Goal: Information Seeking & Learning: Learn about a topic

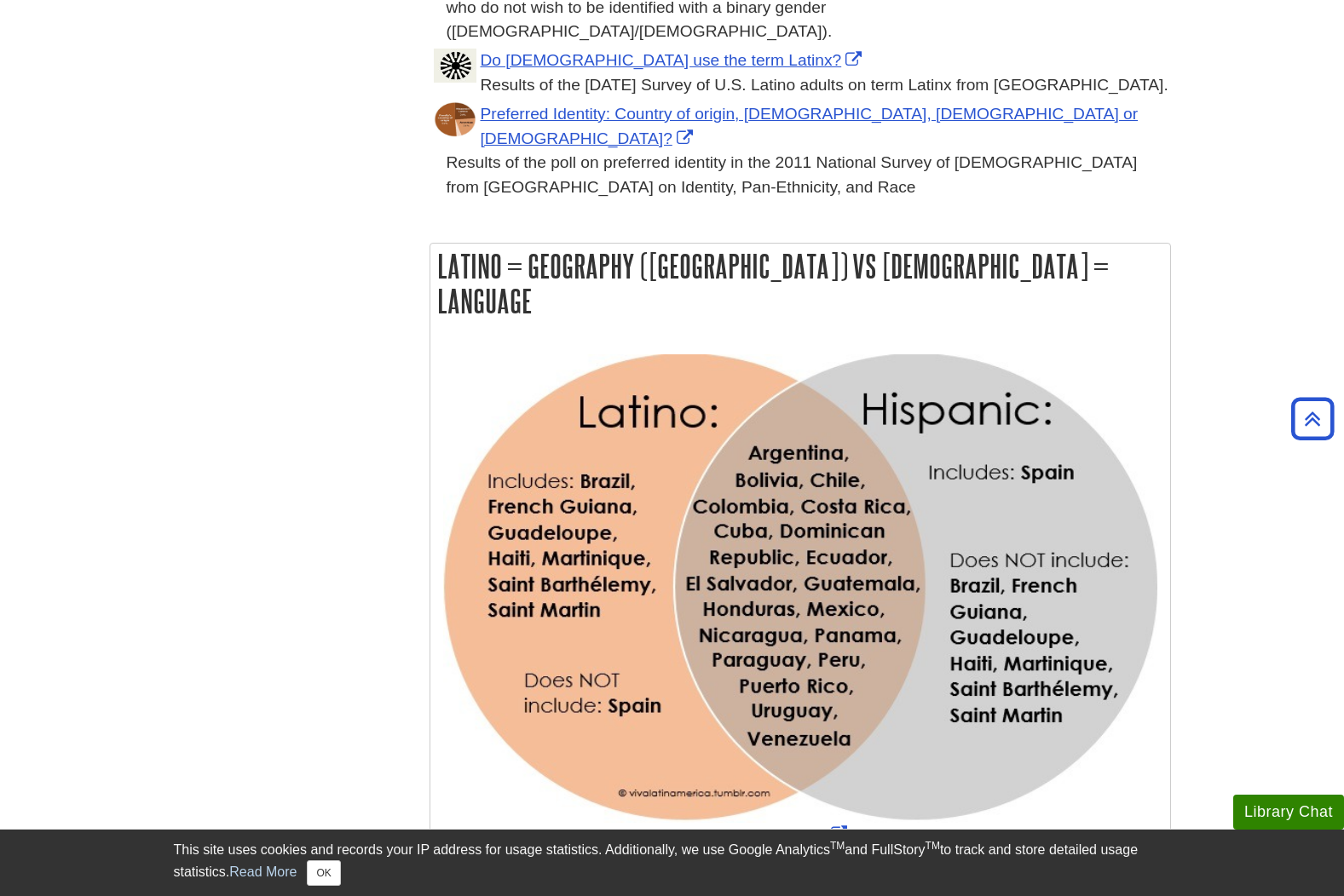
scroll to position [908, 0]
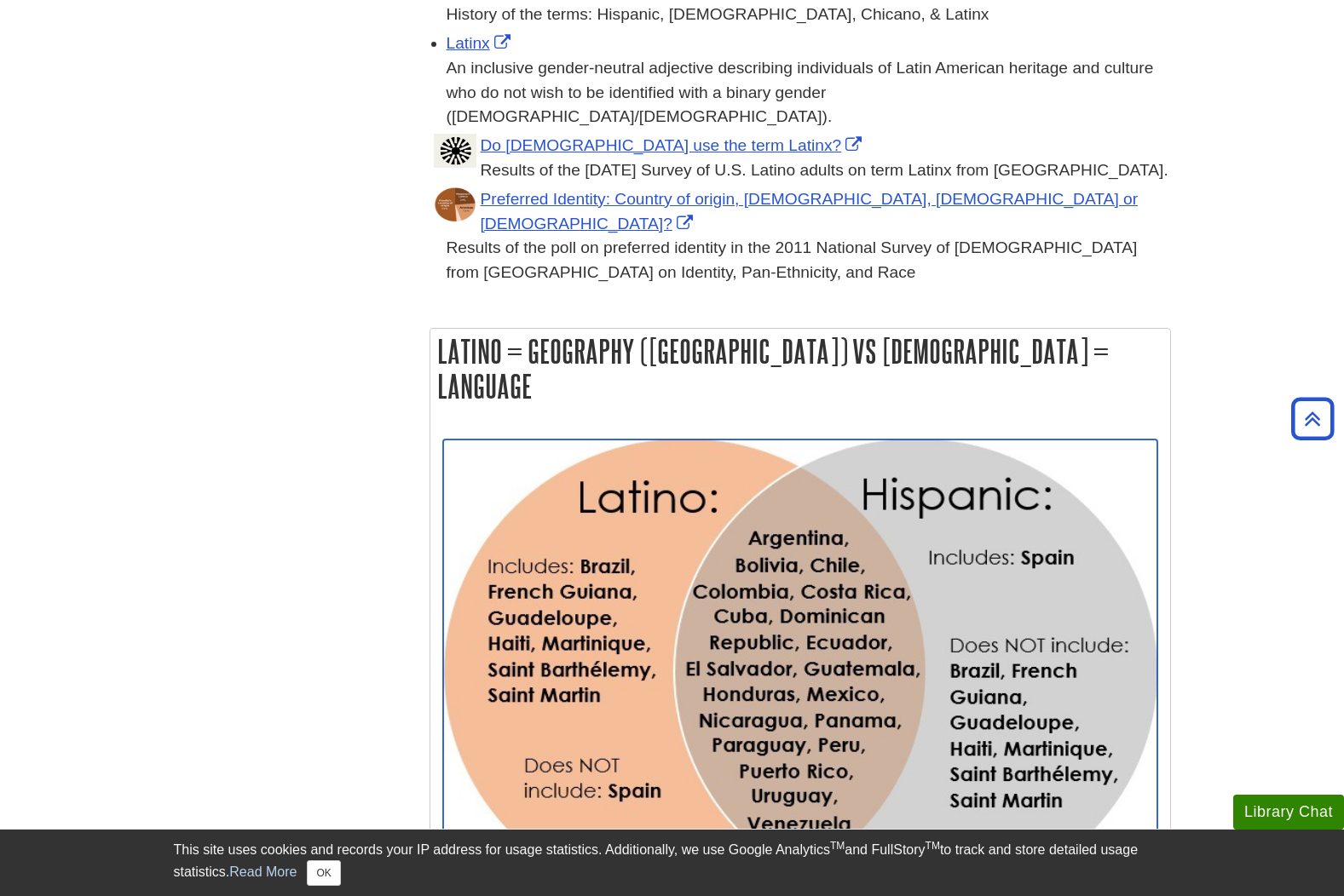
click at [741, 532] on img "Link opens in new window" at bounding box center [800, 674] width 714 height 469
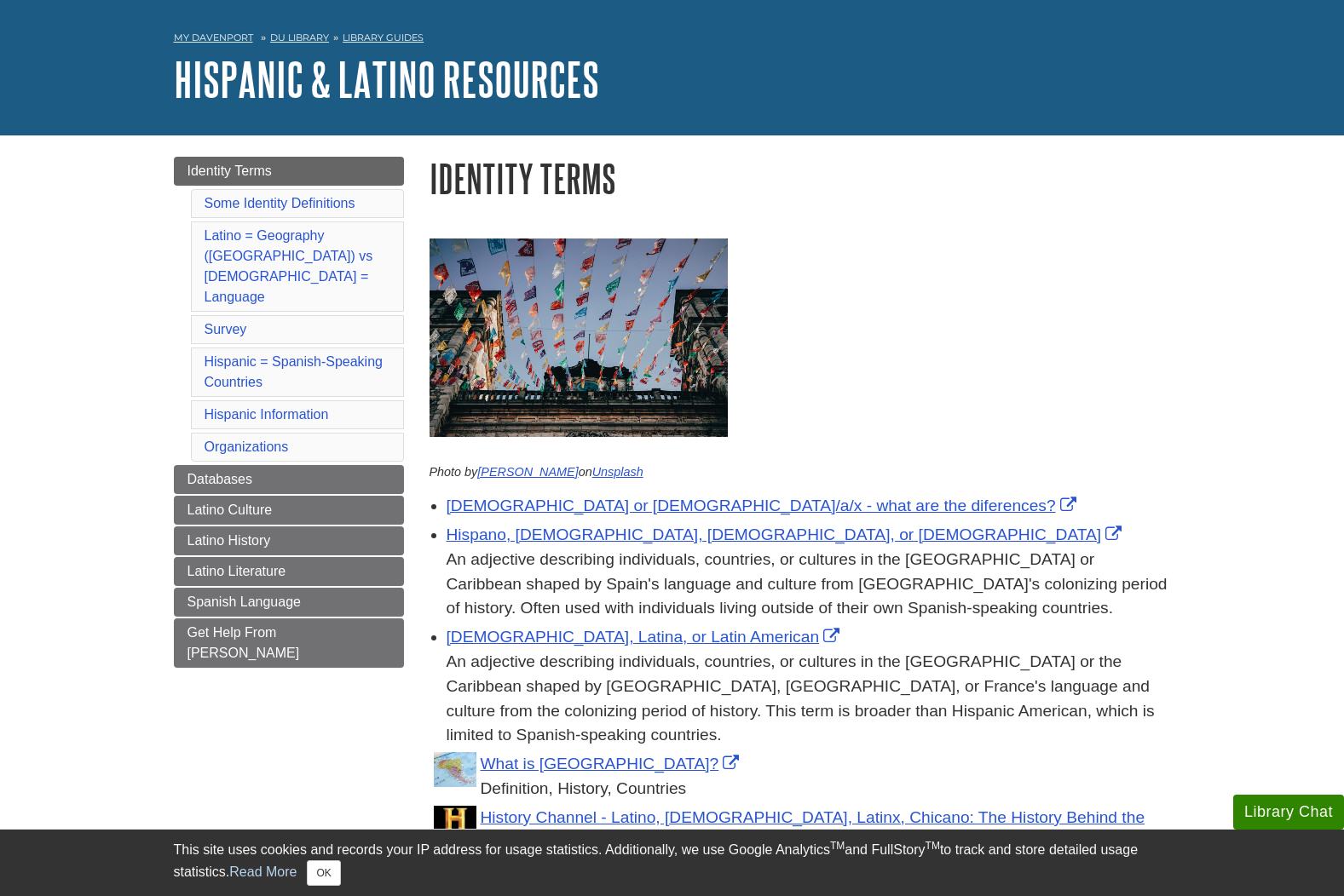
scroll to position [0, 0]
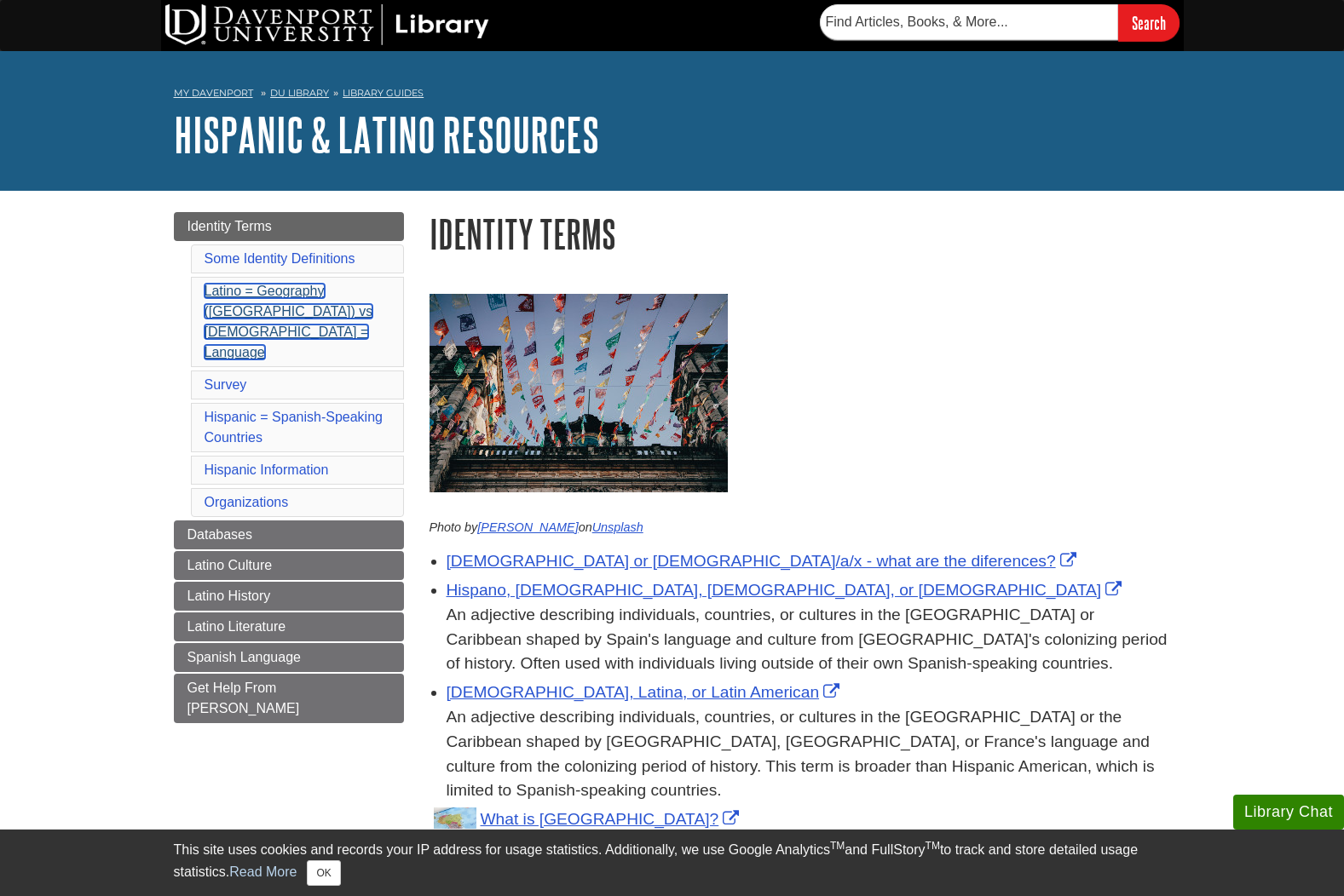
click at [297, 297] on link "Latino = Geography (Latin America) vs Hispanic = Language" at bounding box center [288, 321] width 169 height 76
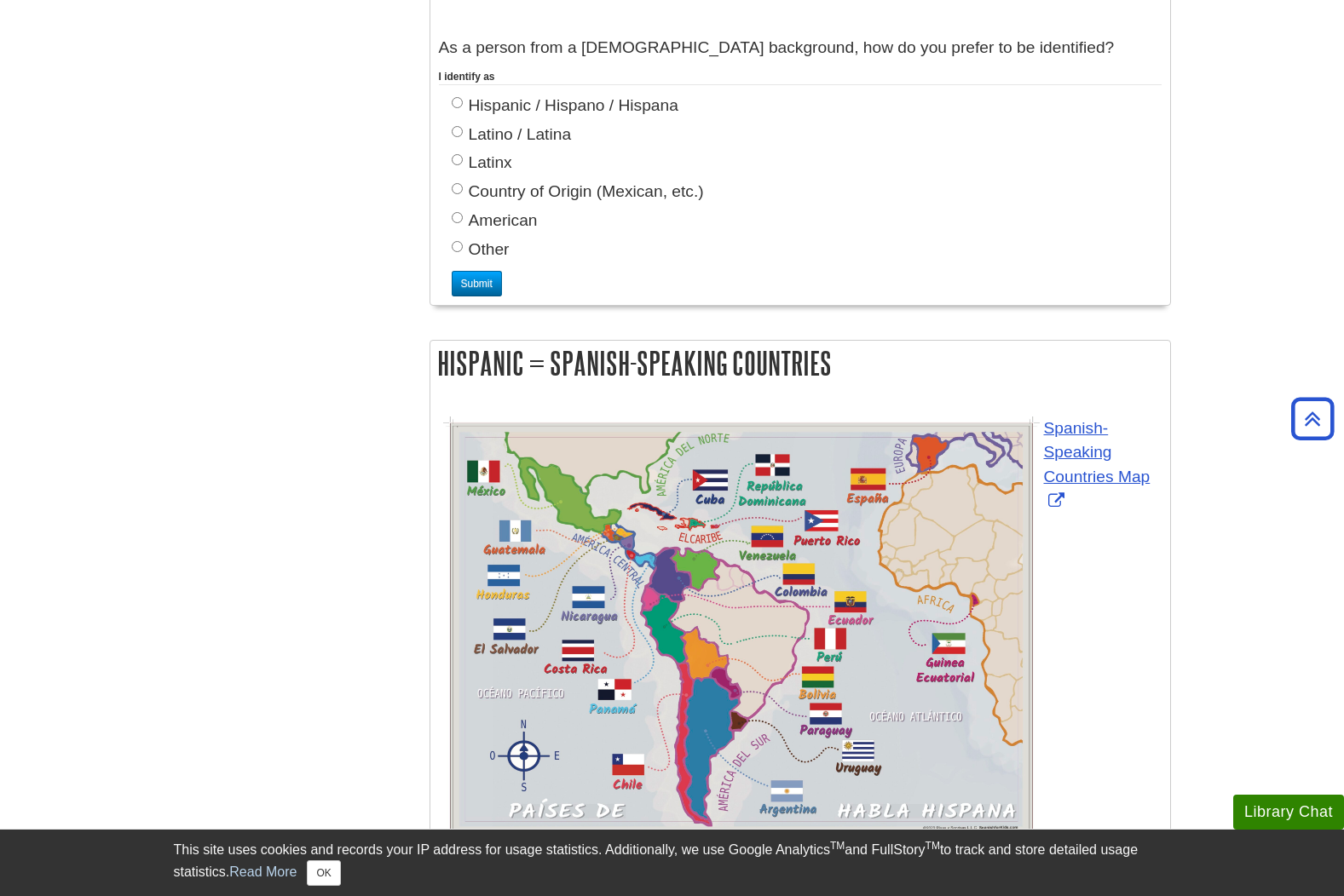
scroll to position [2100, 0]
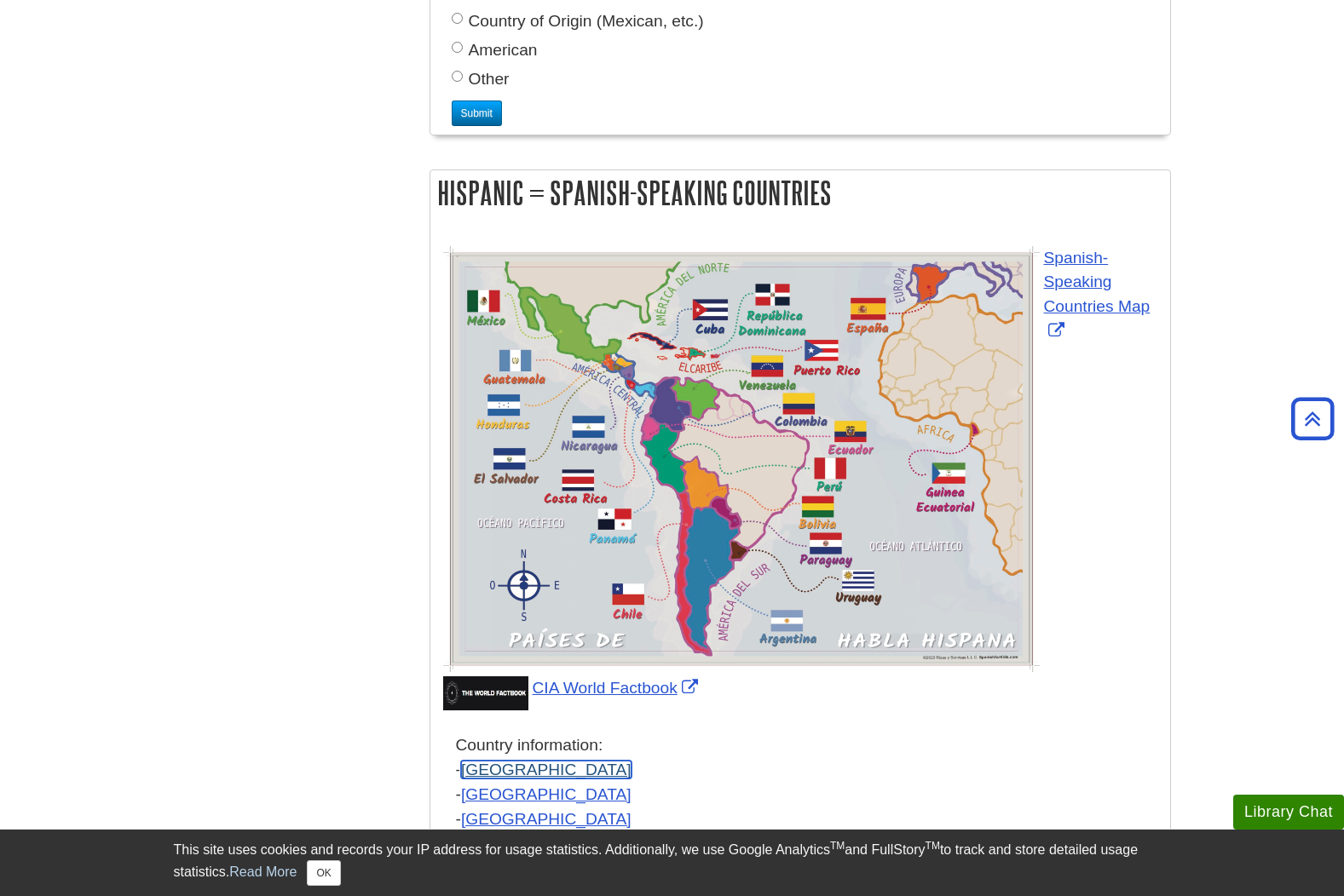
click at [473, 760] on link "Spain" at bounding box center [546, 769] width 170 height 18
drag, startPoint x: 937, startPoint y: 461, endPoint x: 919, endPoint y: 648, distance: 187.9
click at [922, 734] on p "Country information: - Spain - Mexico - Central America - South America - Equat…" at bounding box center [808, 807] width 705 height 147
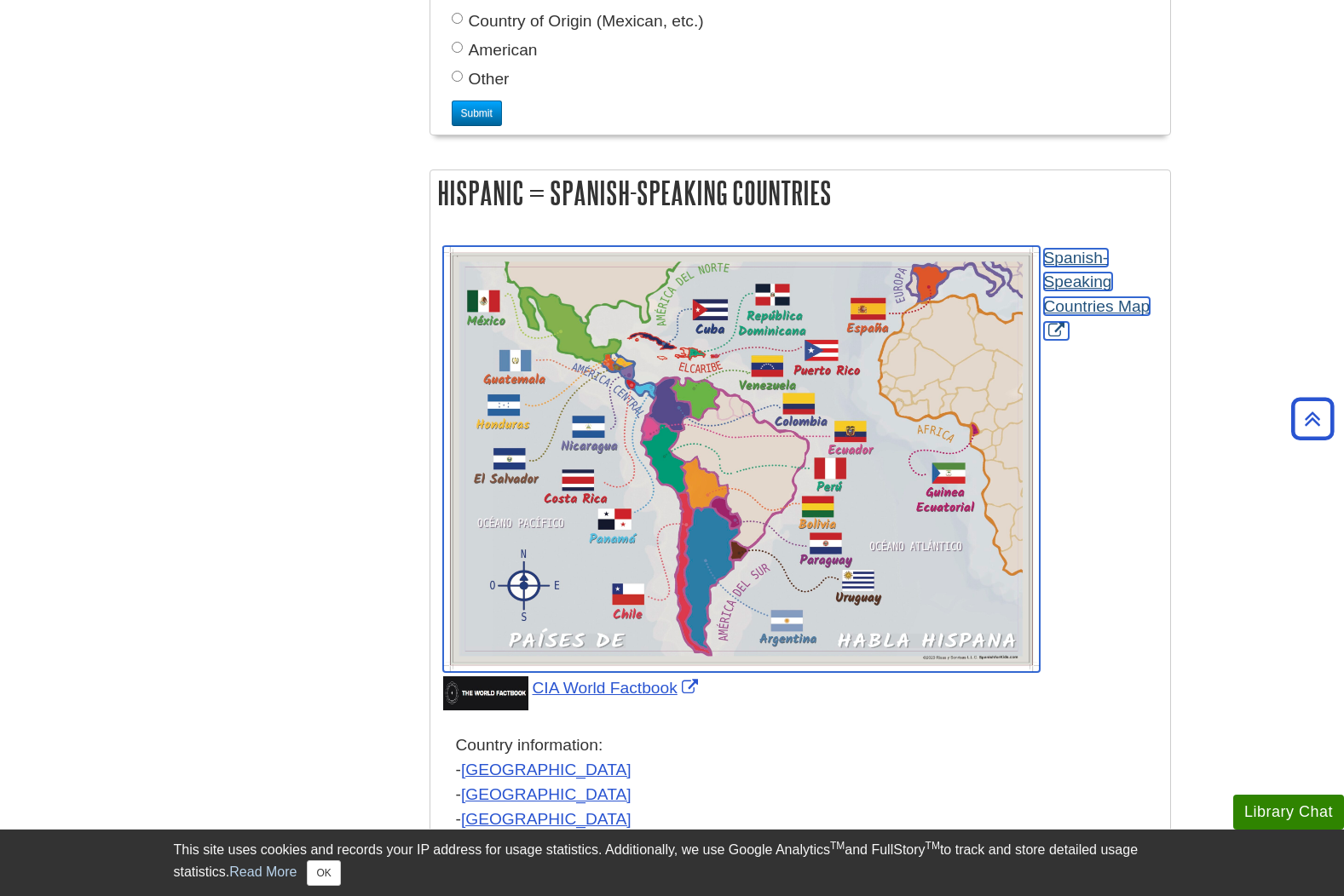
click at [892, 400] on img "Link opens in new window" at bounding box center [741, 459] width 597 height 426
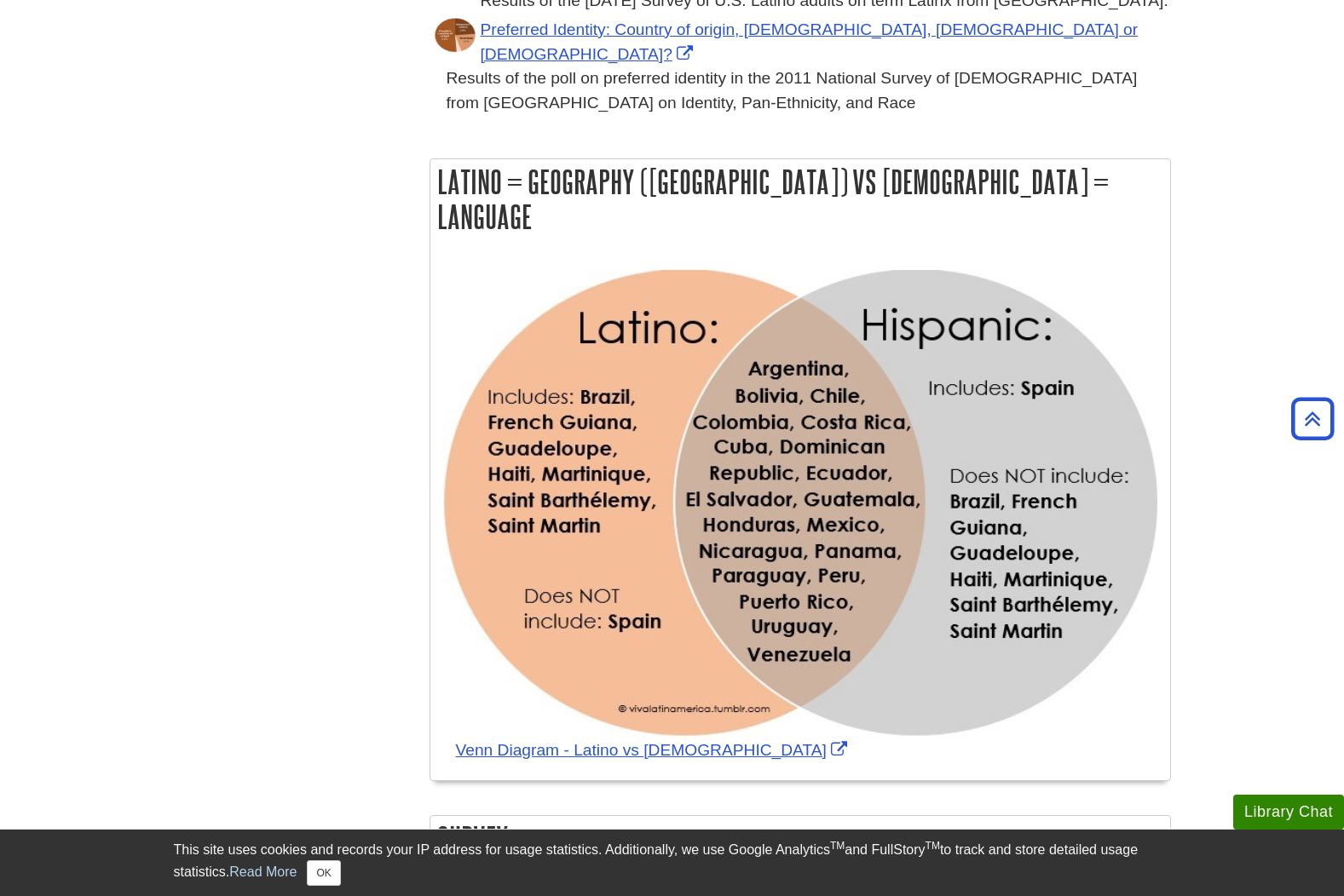
scroll to position [991, 0]
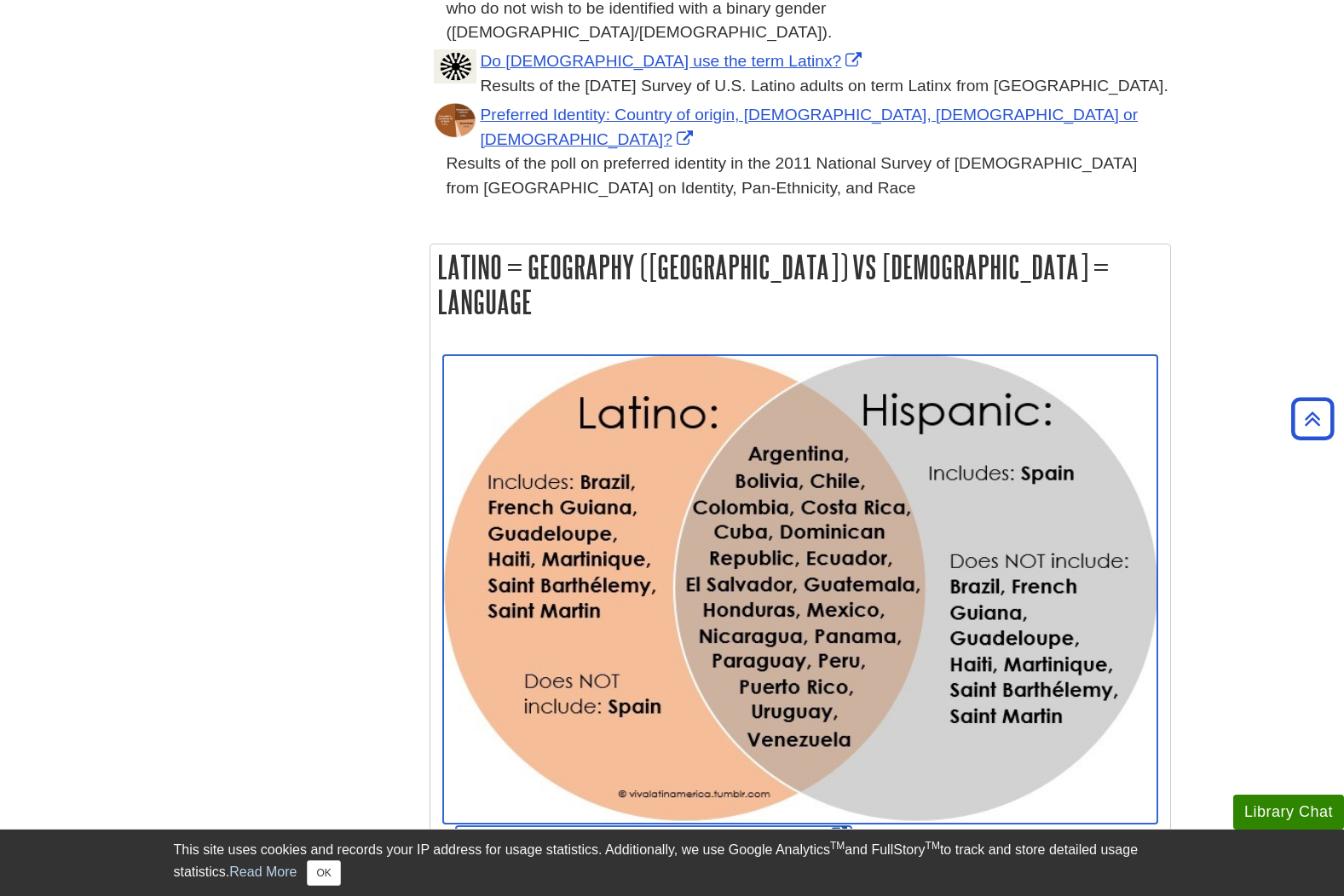
click at [549, 826] on link "Venn Diagram - Latino vs Hispanic" at bounding box center [653, 835] width 395 height 18
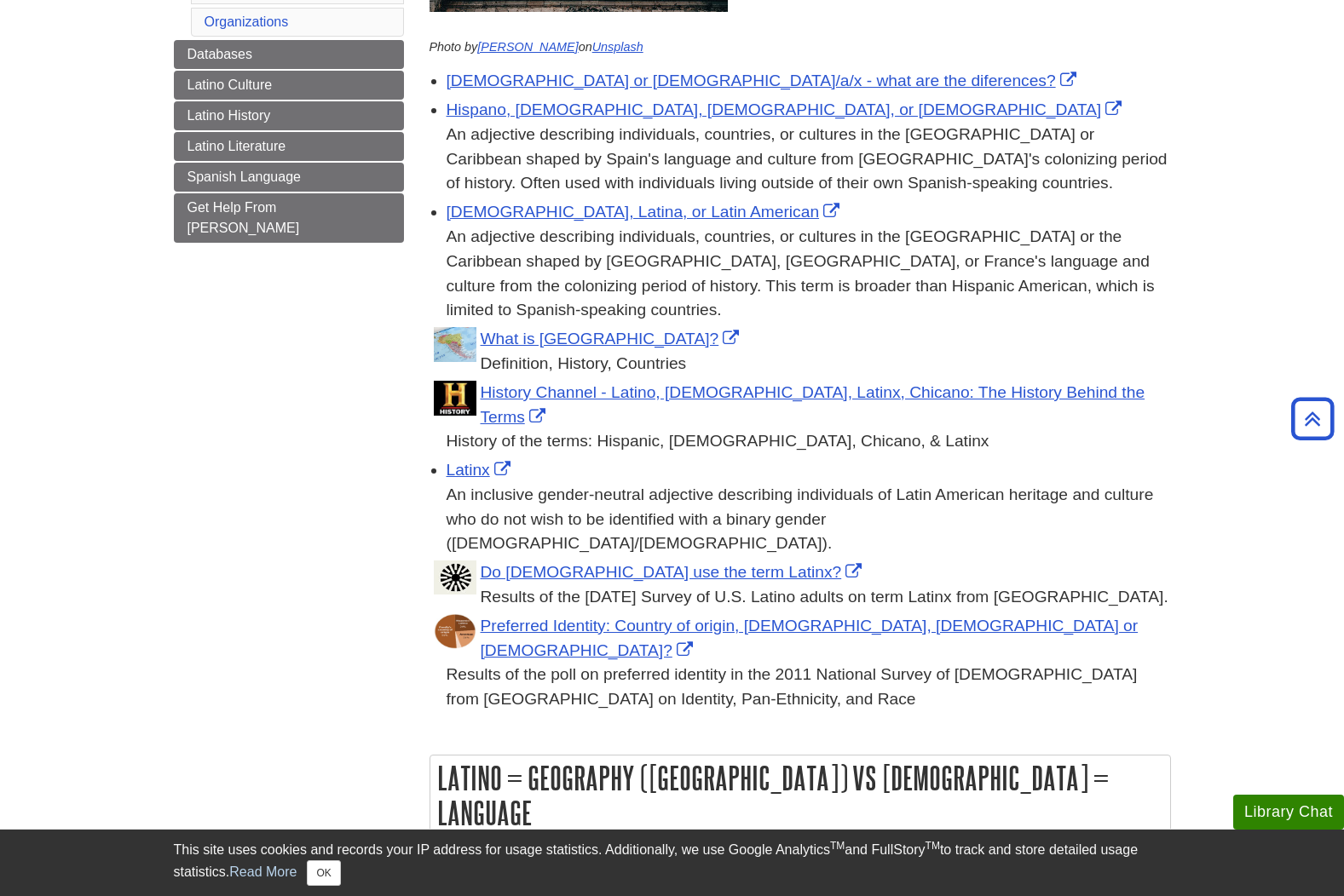
scroll to position [395, 0]
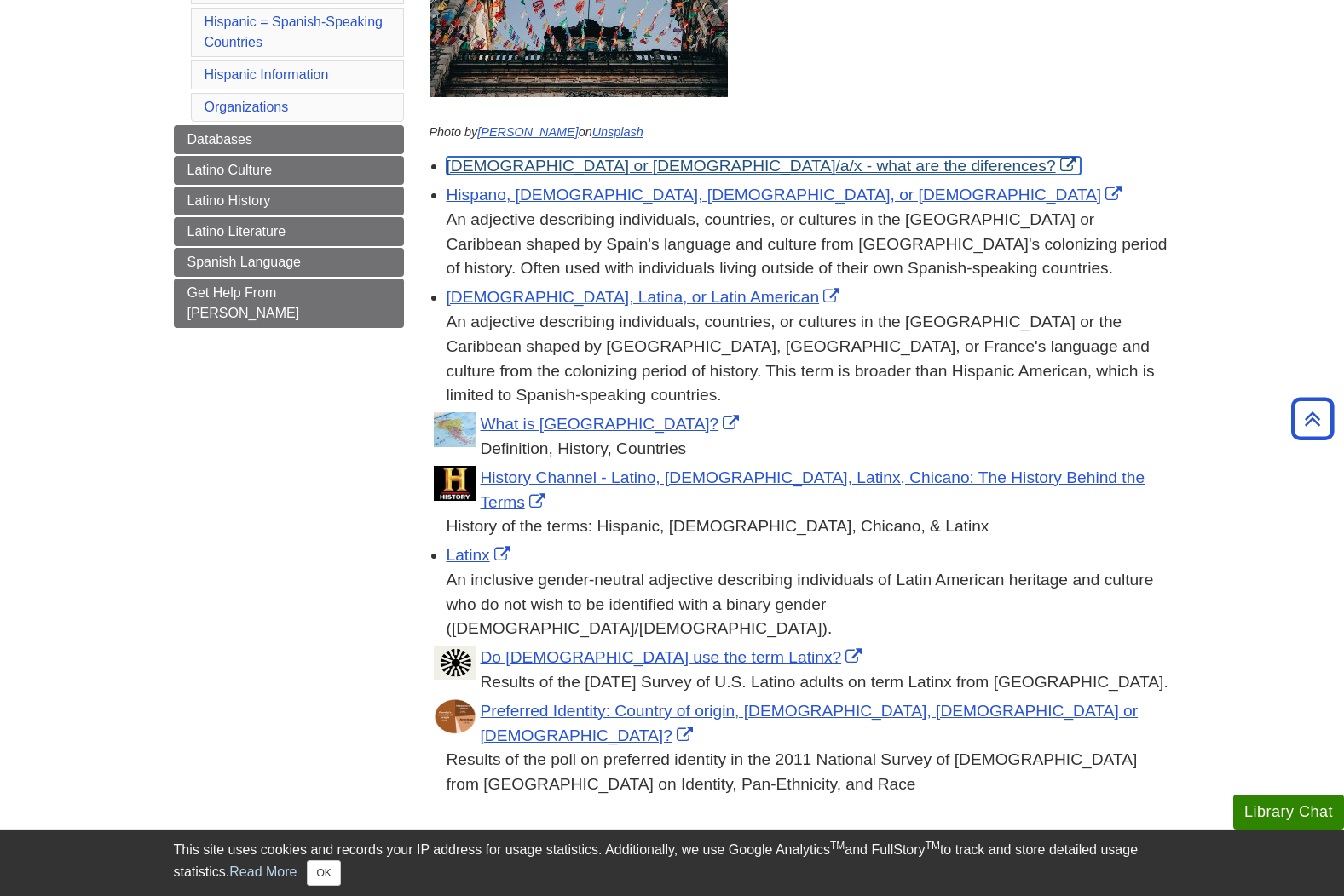
click at [631, 171] on link "Hispanic or Latino/a/x - what are the diferences?" at bounding box center [763, 166] width 634 height 18
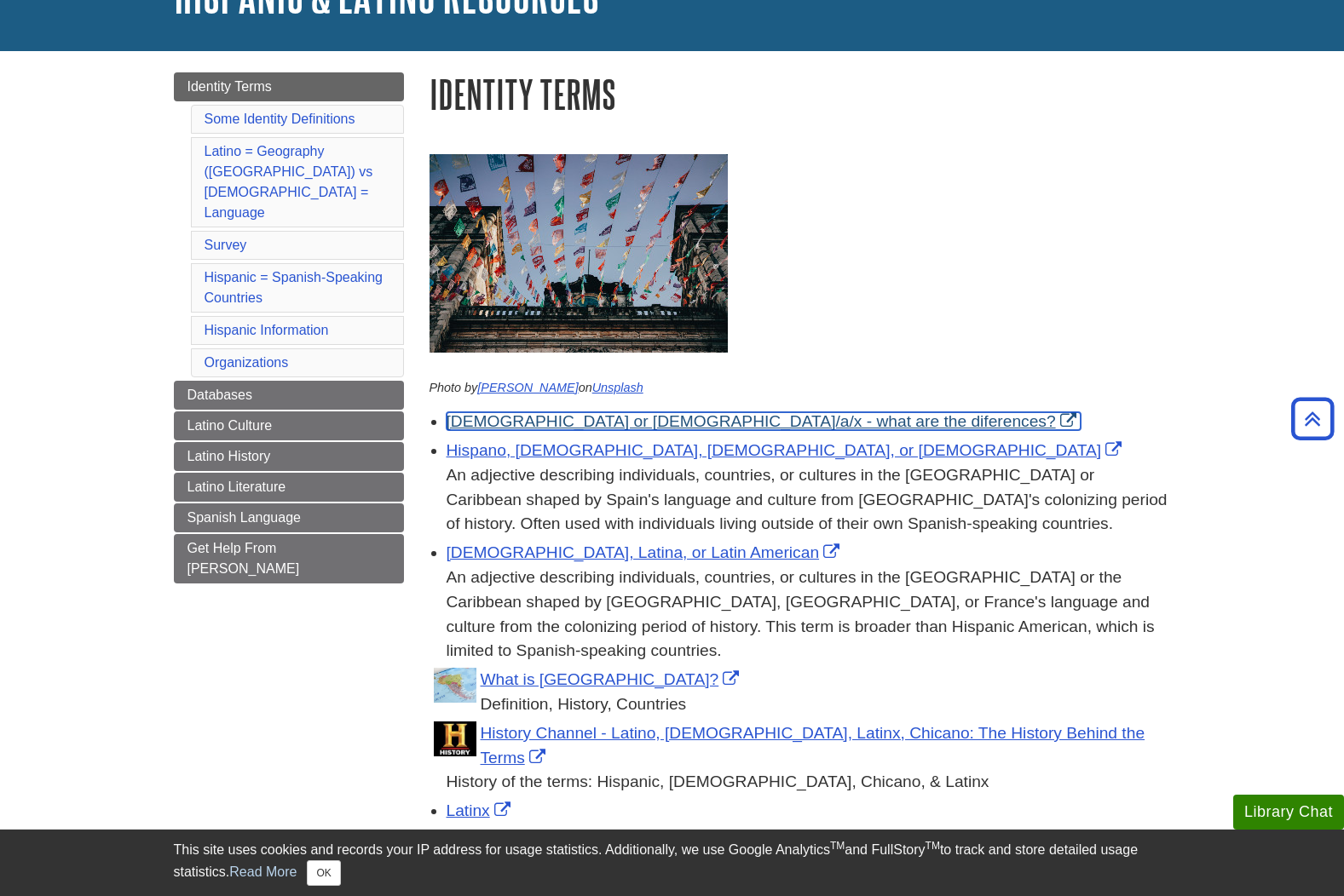
scroll to position [54, 0]
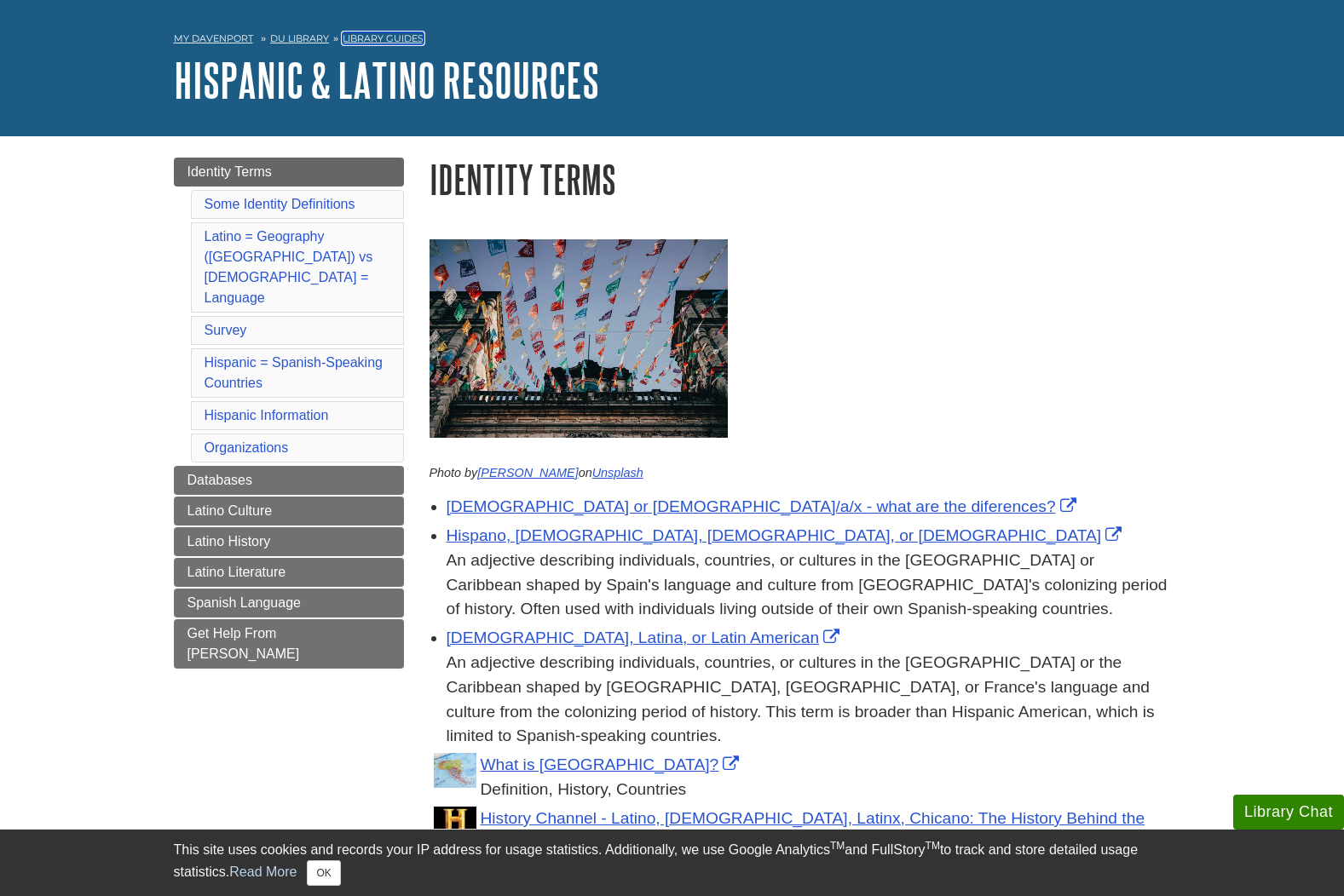
click at [389, 38] on link "Library Guides" at bounding box center [383, 37] width 81 height 12
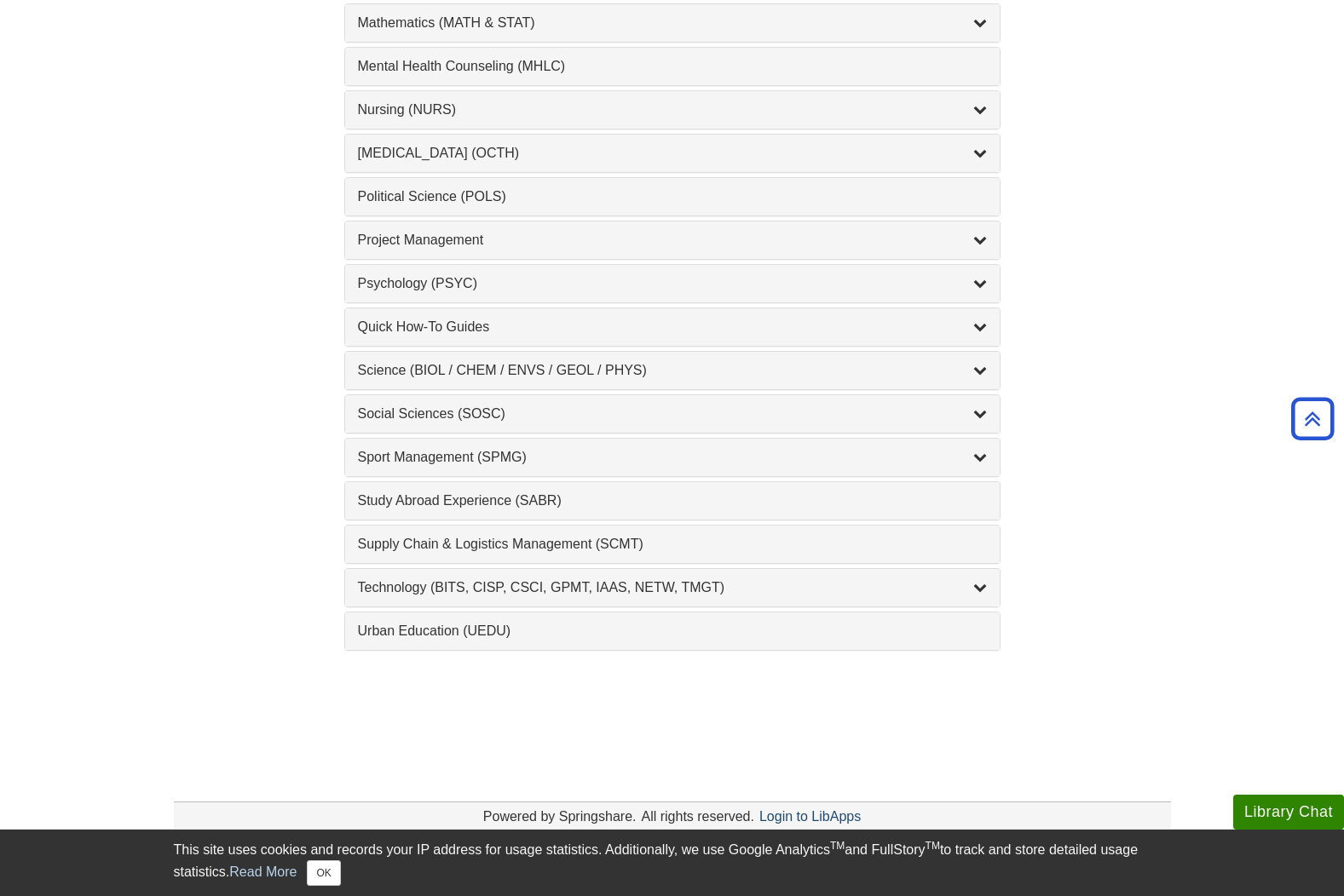
scroll to position [1704, 0]
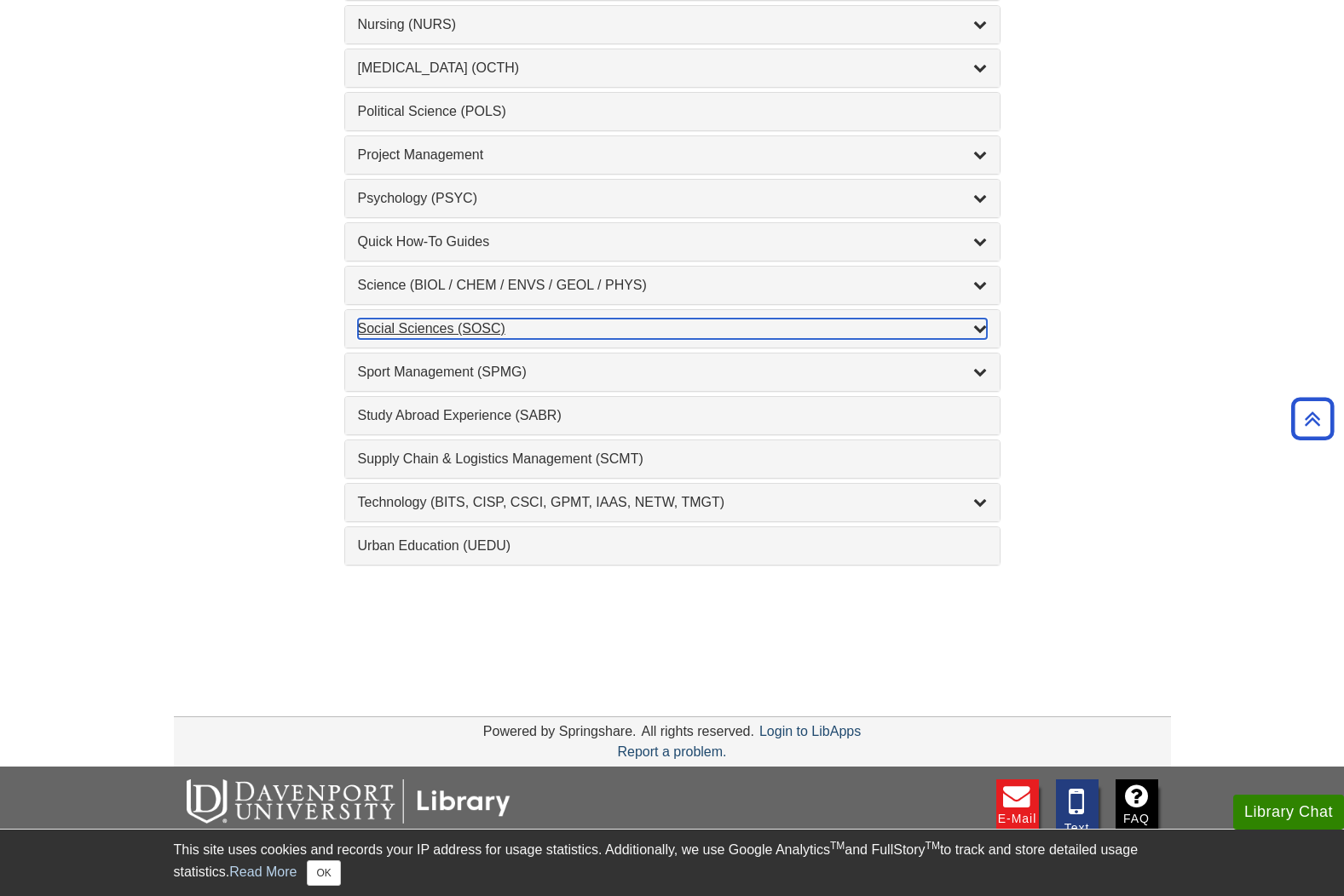
click at [976, 319] on div "List of Subjects" at bounding box center [979, 328] width 13 height 21
